Goal: Information Seeking & Learning: Learn about a topic

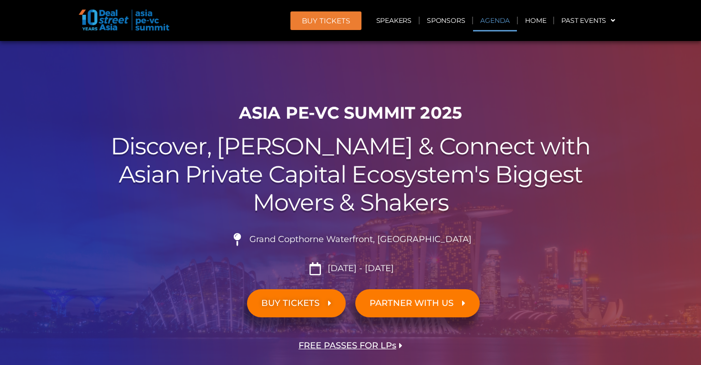
click at [502, 20] on link "Agenda" at bounding box center [495, 21] width 44 height 22
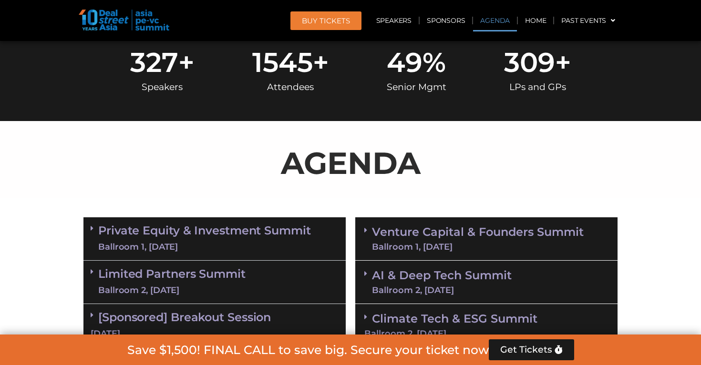
scroll to position [499, 0]
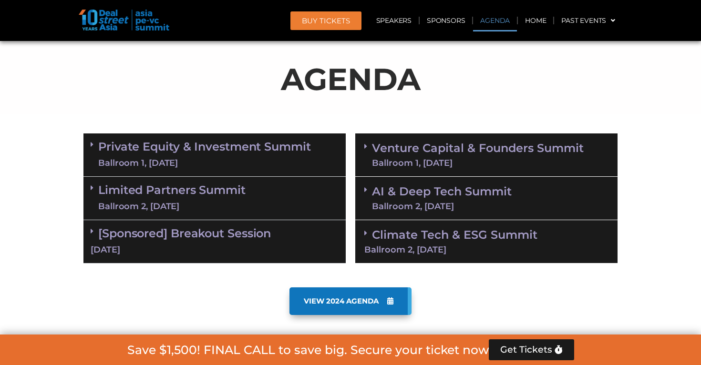
click at [196, 199] on link "Limited Partners Summit Ballroom 2, 10 Sept" at bounding box center [171, 198] width 147 height 29
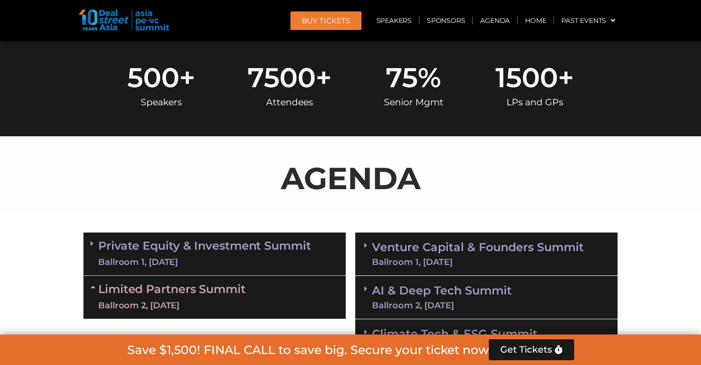
scroll to position [429, 0]
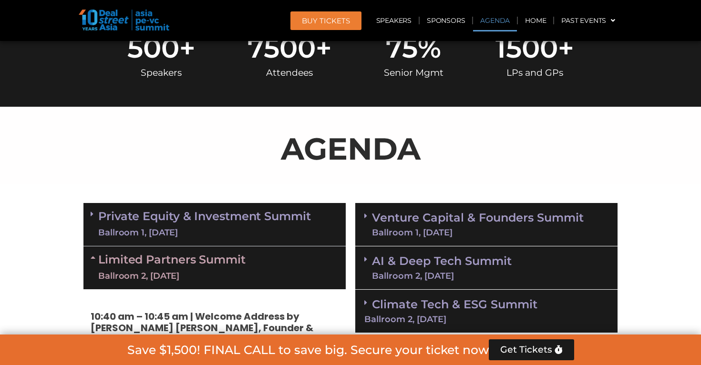
click at [196, 210] on link "Private Equity & Investment Summit Ballroom 1, 10 Sept" at bounding box center [204, 224] width 213 height 29
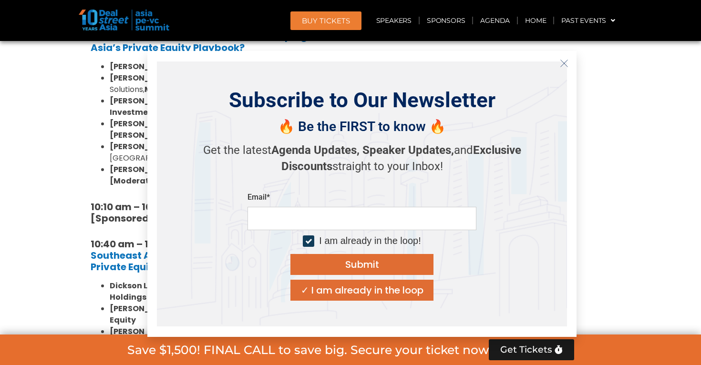
scroll to position [764, 0]
click at [562, 62] on icon "Close" at bounding box center [564, 63] width 9 height 9
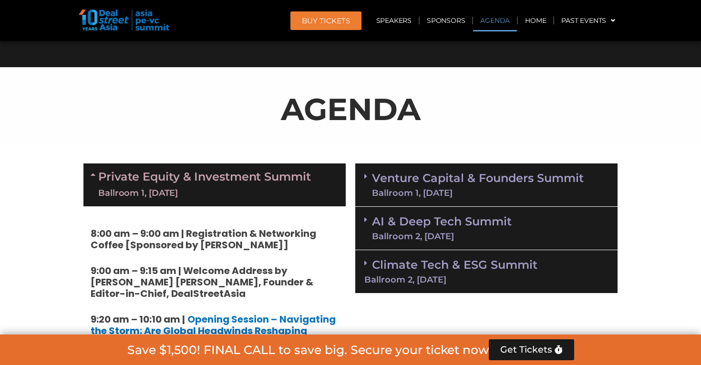
scroll to position [382, 0]
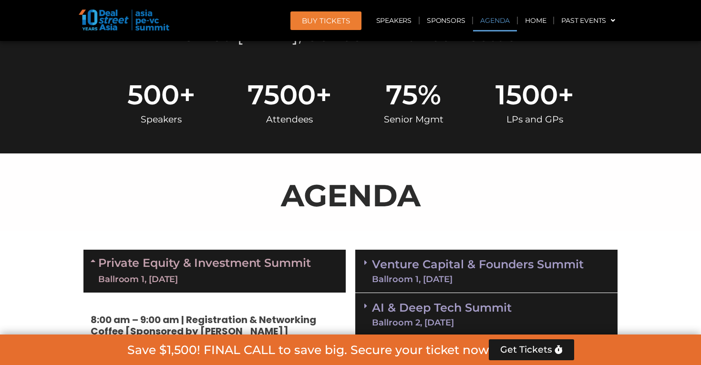
click at [207, 282] on div "Ballroom 1, [DATE]" at bounding box center [204, 280] width 213 height 12
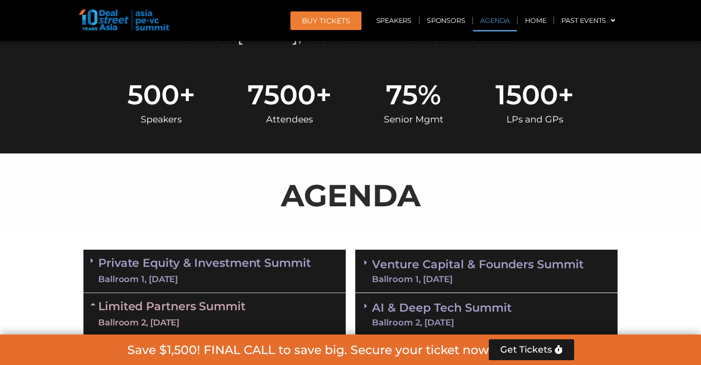
click at [200, 309] on link "Limited Partners Summit Ballroom 2, 10 Sept" at bounding box center [171, 315] width 147 height 29
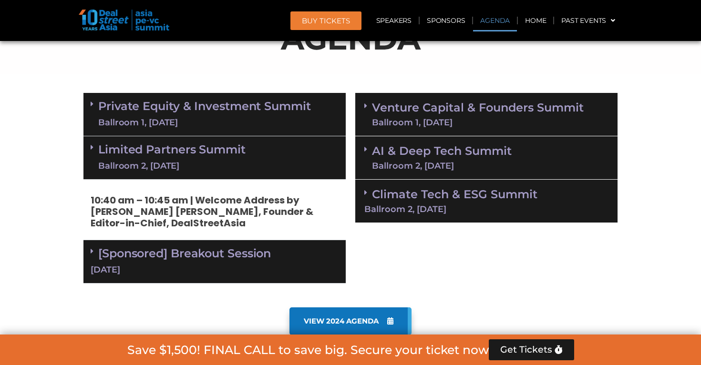
scroll to position [620, 0]
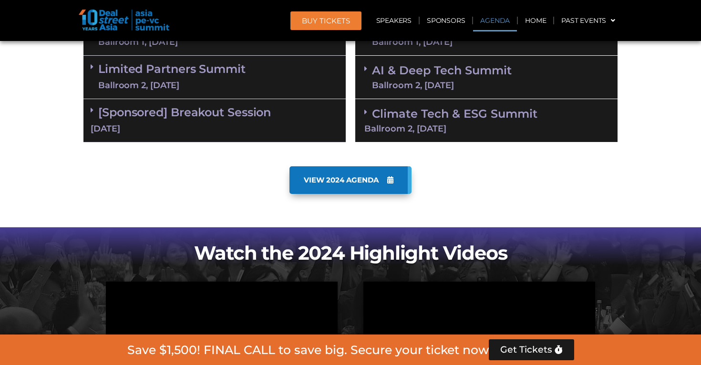
click at [230, 80] on div "Ballroom 2, [DATE]" at bounding box center [171, 86] width 147 height 12
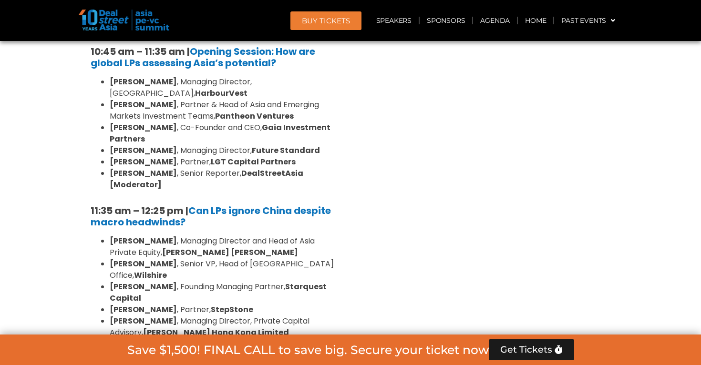
scroll to position [740, 0]
